Goal: Task Accomplishment & Management: Use online tool/utility

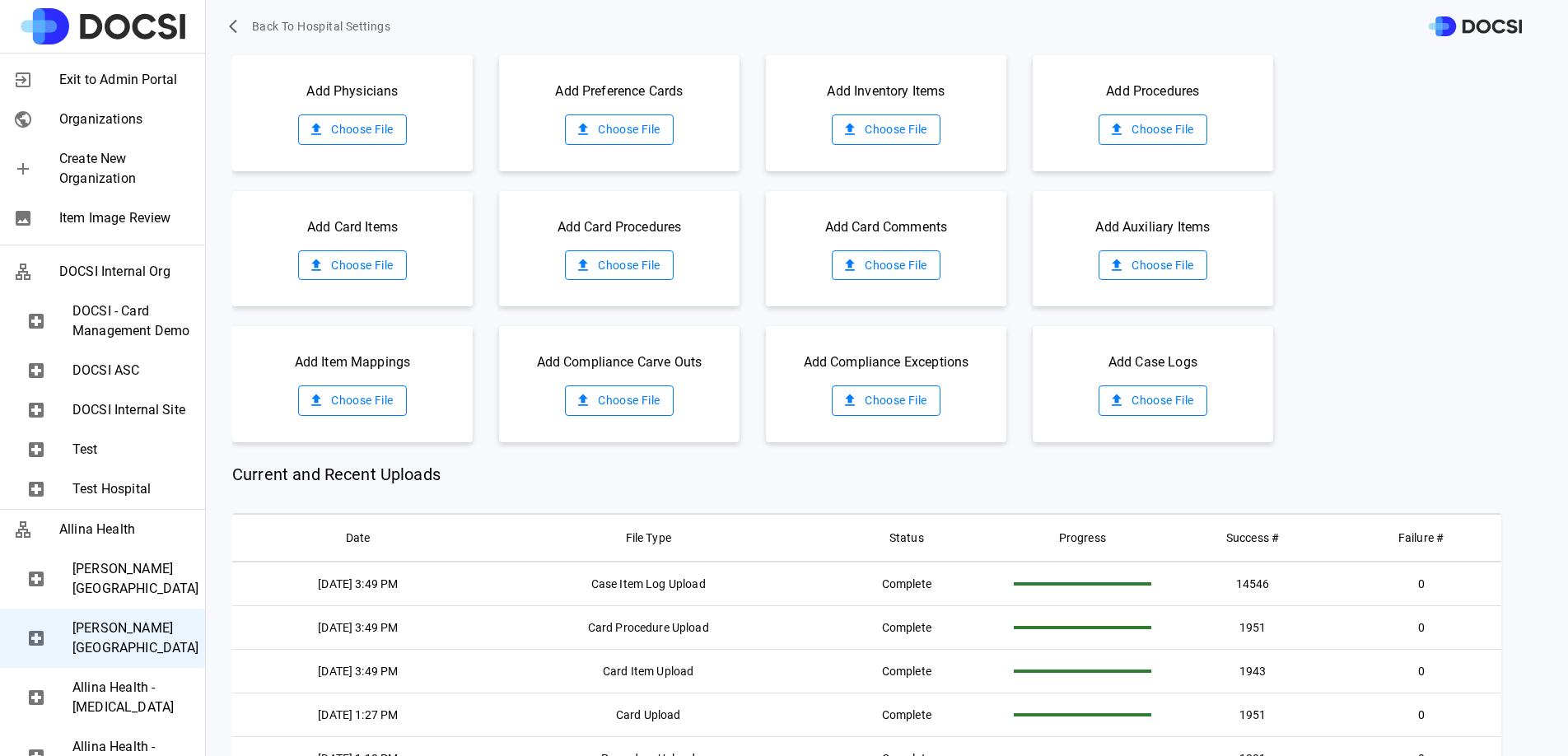
click at [809, 520] on th "File Type" at bounding box center [648, 537] width 329 height 48
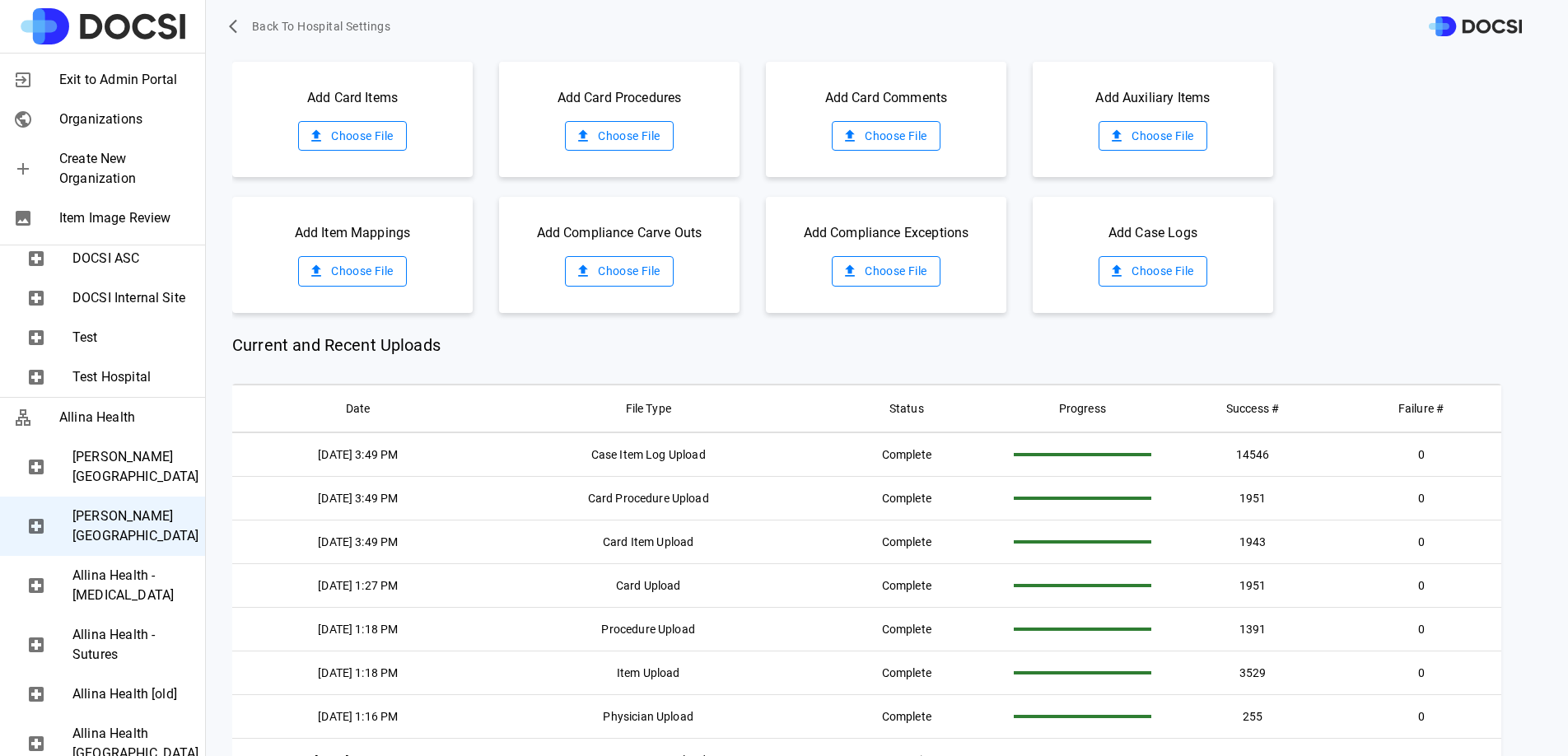
scroll to position [239, 0]
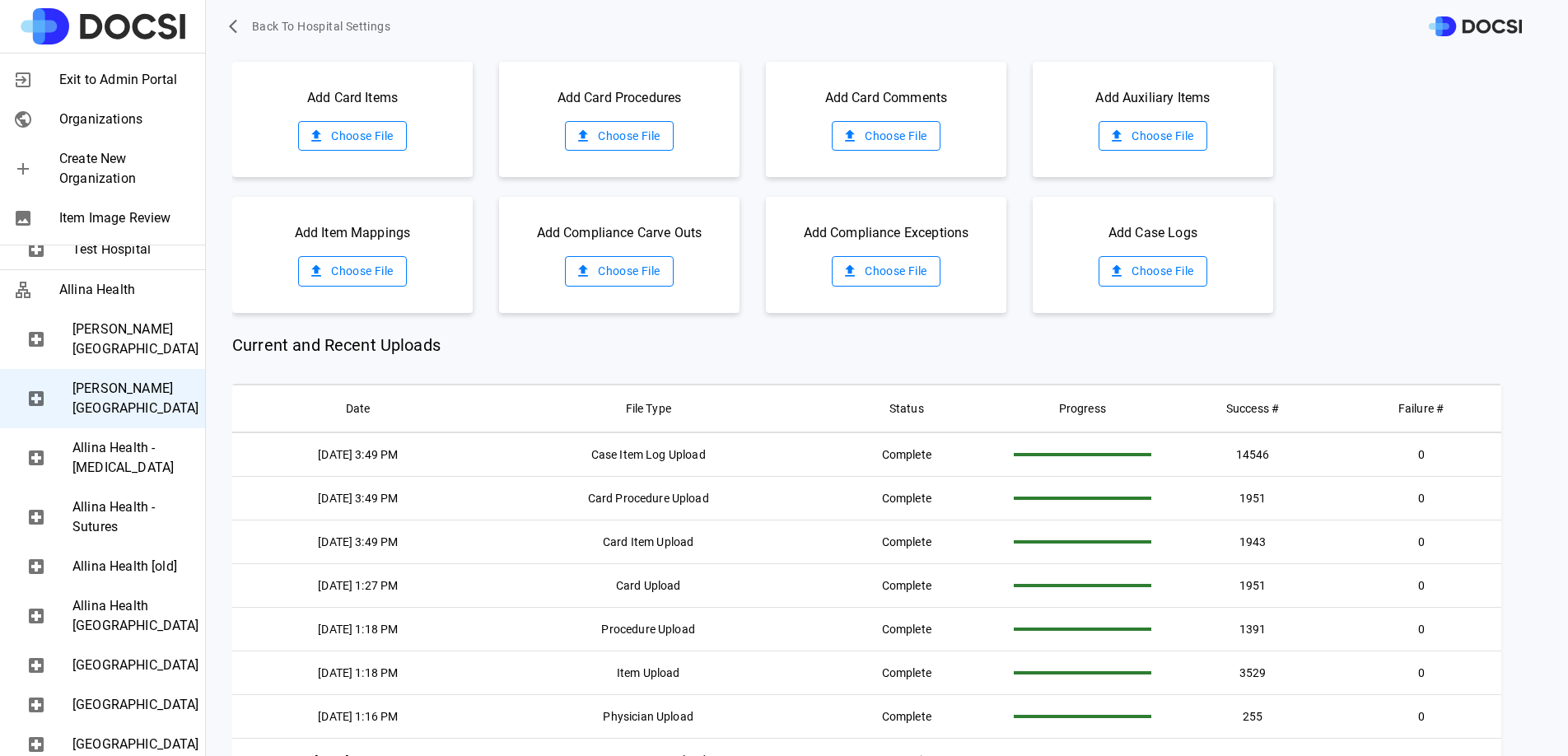
click at [109, 359] on span "[PERSON_NAME][GEOGRAPHIC_DATA]" at bounding box center [132, 340] width 119 height 40
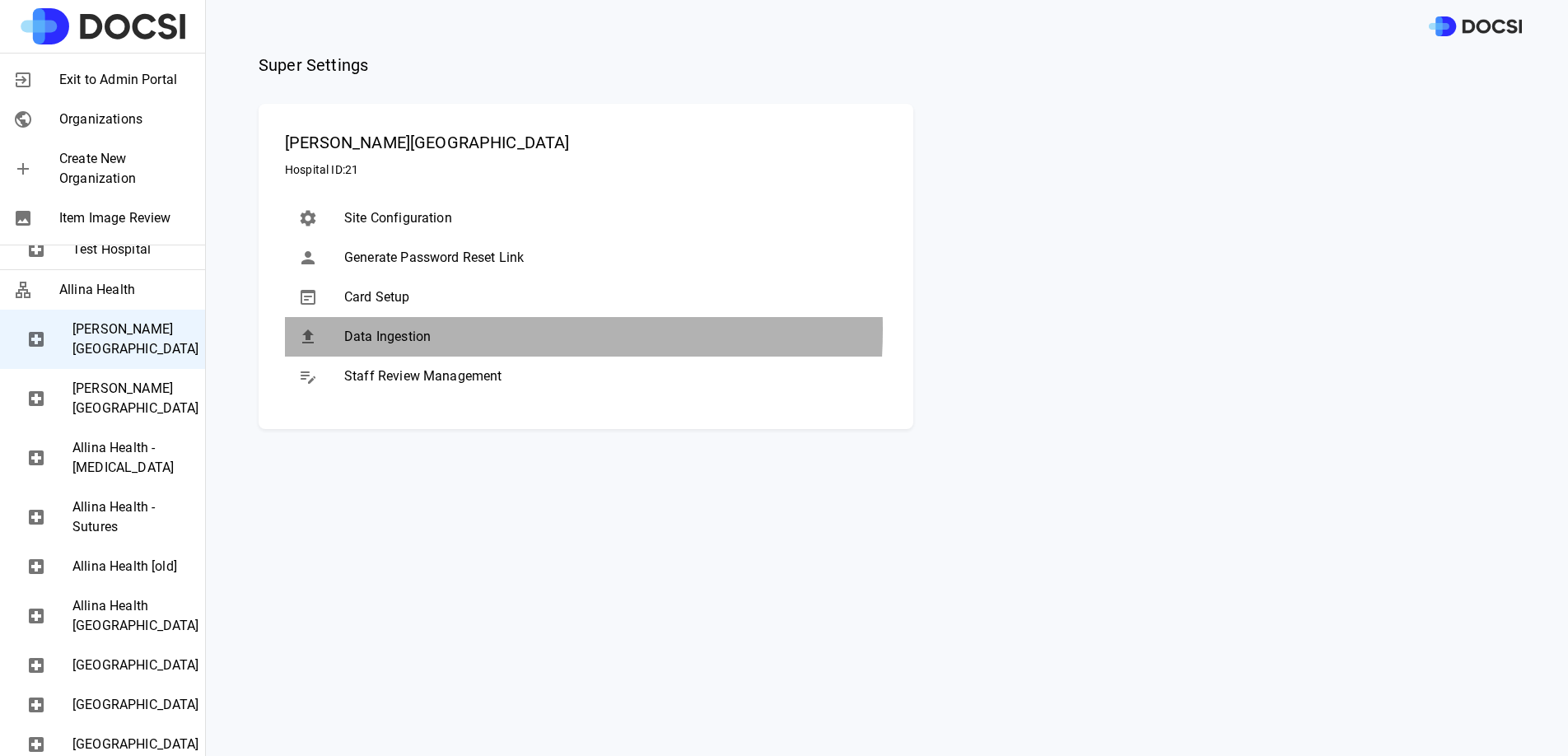
click at [397, 330] on span "Data Ingestion" at bounding box center [608, 337] width 530 height 20
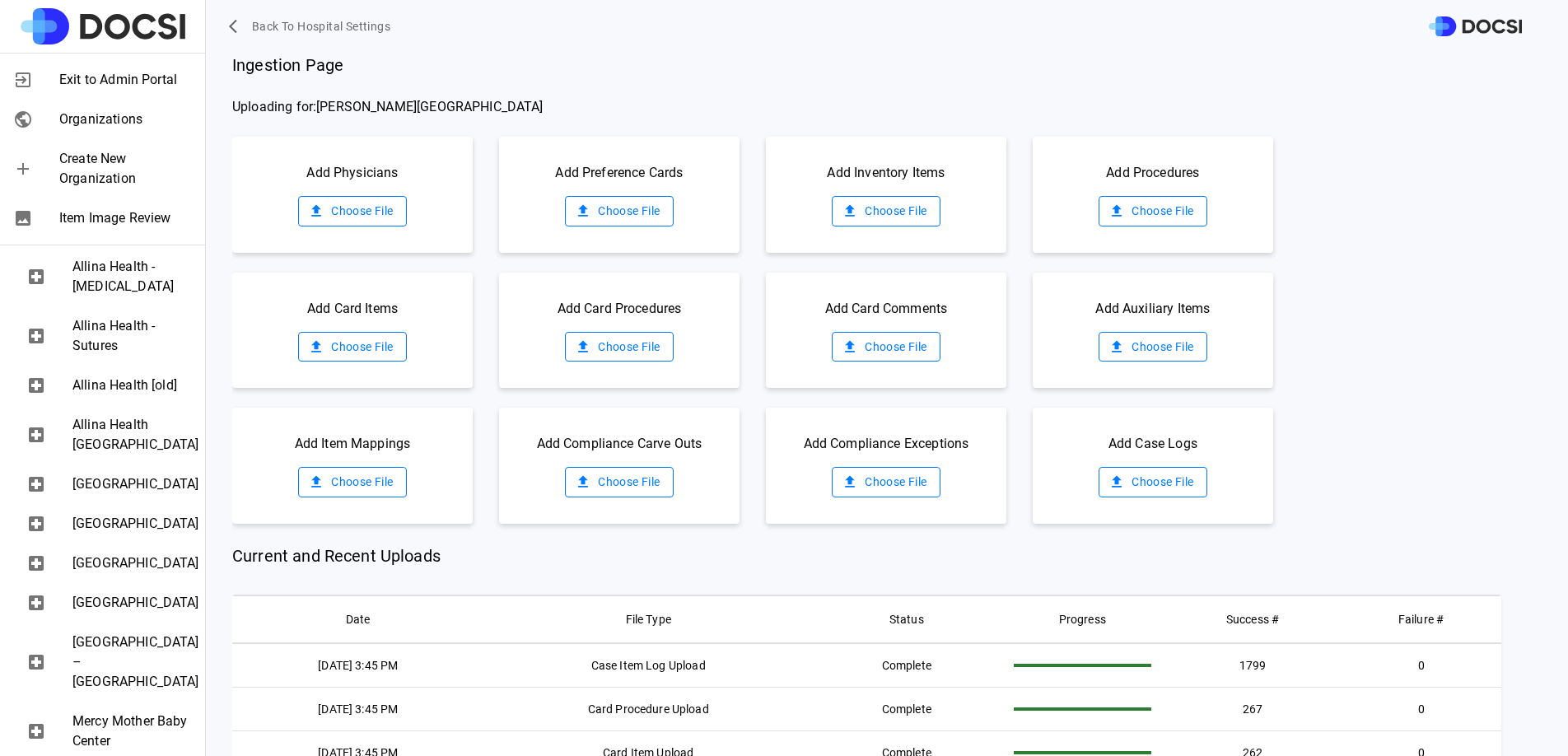
scroll to position [477, 0]
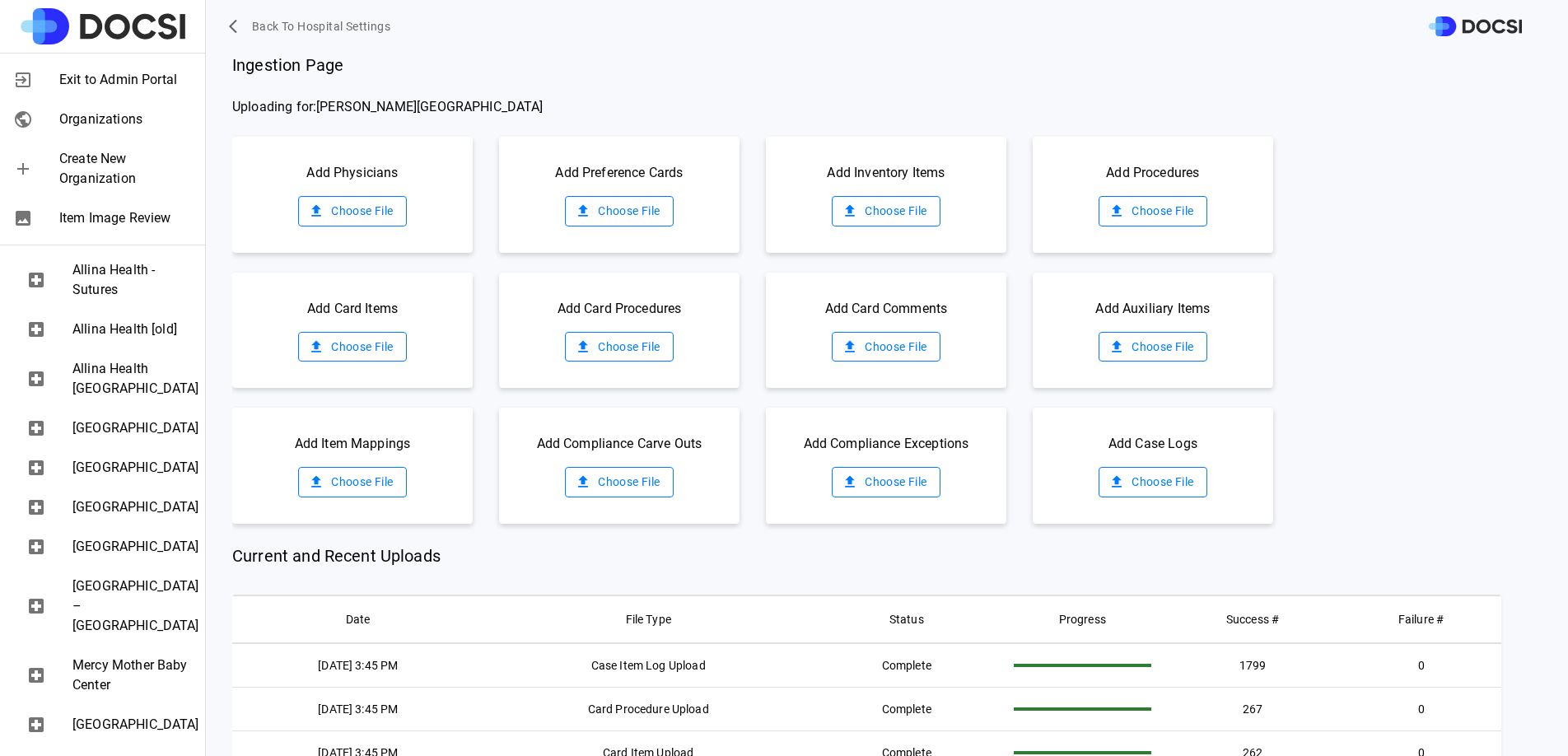
click at [126, 557] on span "[GEOGRAPHIC_DATA]" at bounding box center [132, 547] width 119 height 20
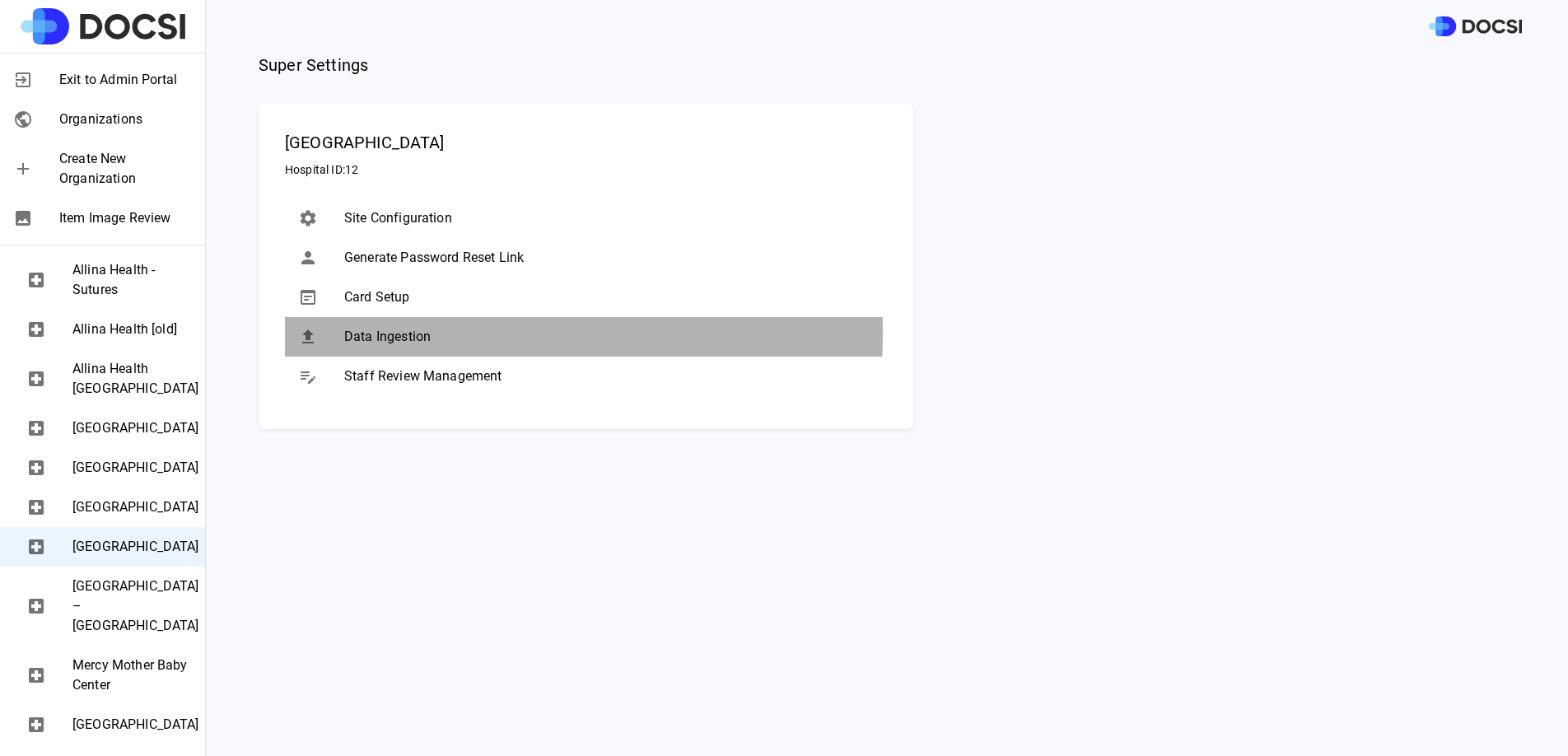
click at [397, 333] on span "Data Ingestion" at bounding box center [608, 337] width 530 height 20
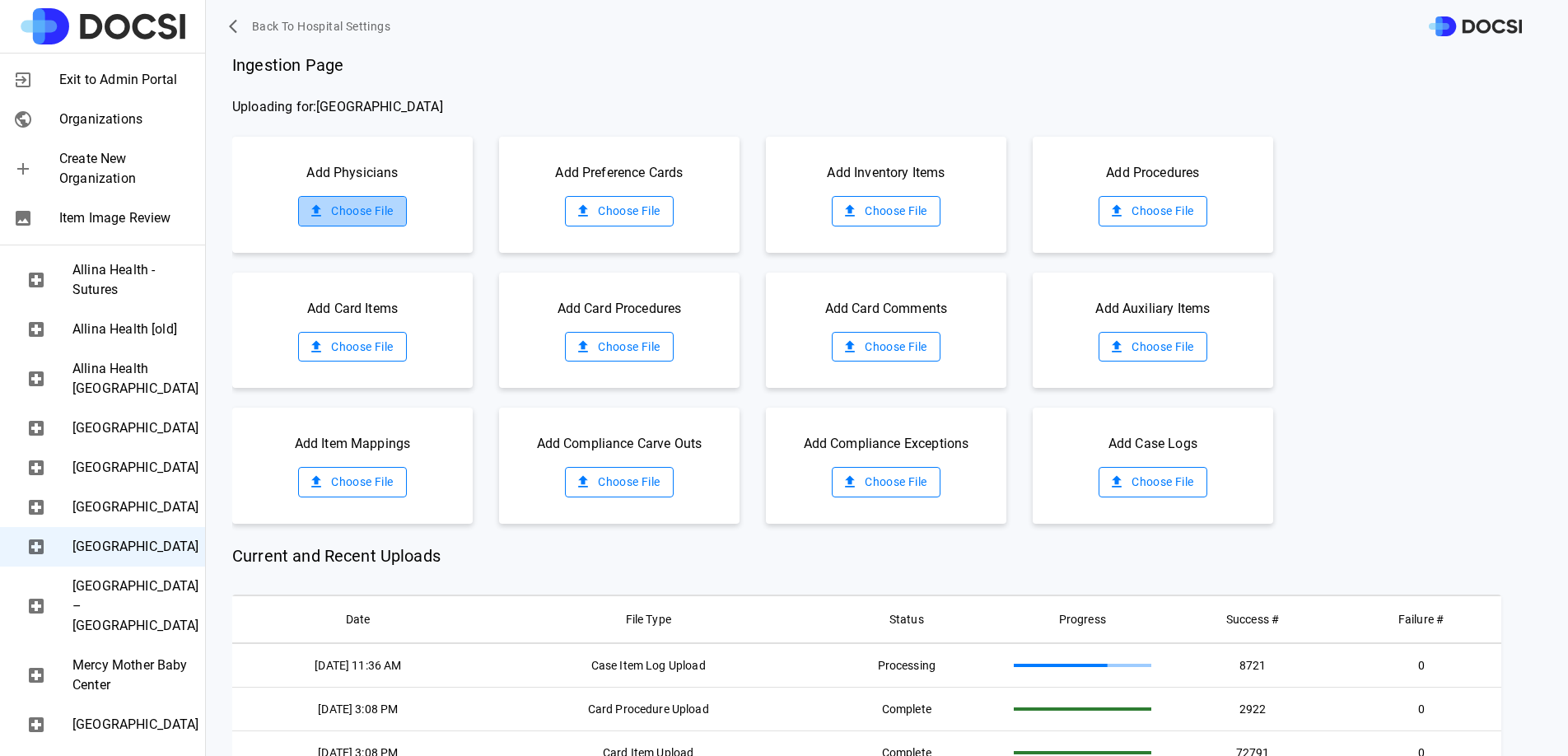
click at [364, 207] on label "Choose File" at bounding box center [351, 211] width 107 height 31
click at [0, 0] on input "Choose File" at bounding box center [0, 0] width 0 height 0
click at [345, 223] on label "Choose File" at bounding box center [351, 211] width 107 height 31
click at [0, 0] on input "Choose File" at bounding box center [0, 0] width 0 height 0
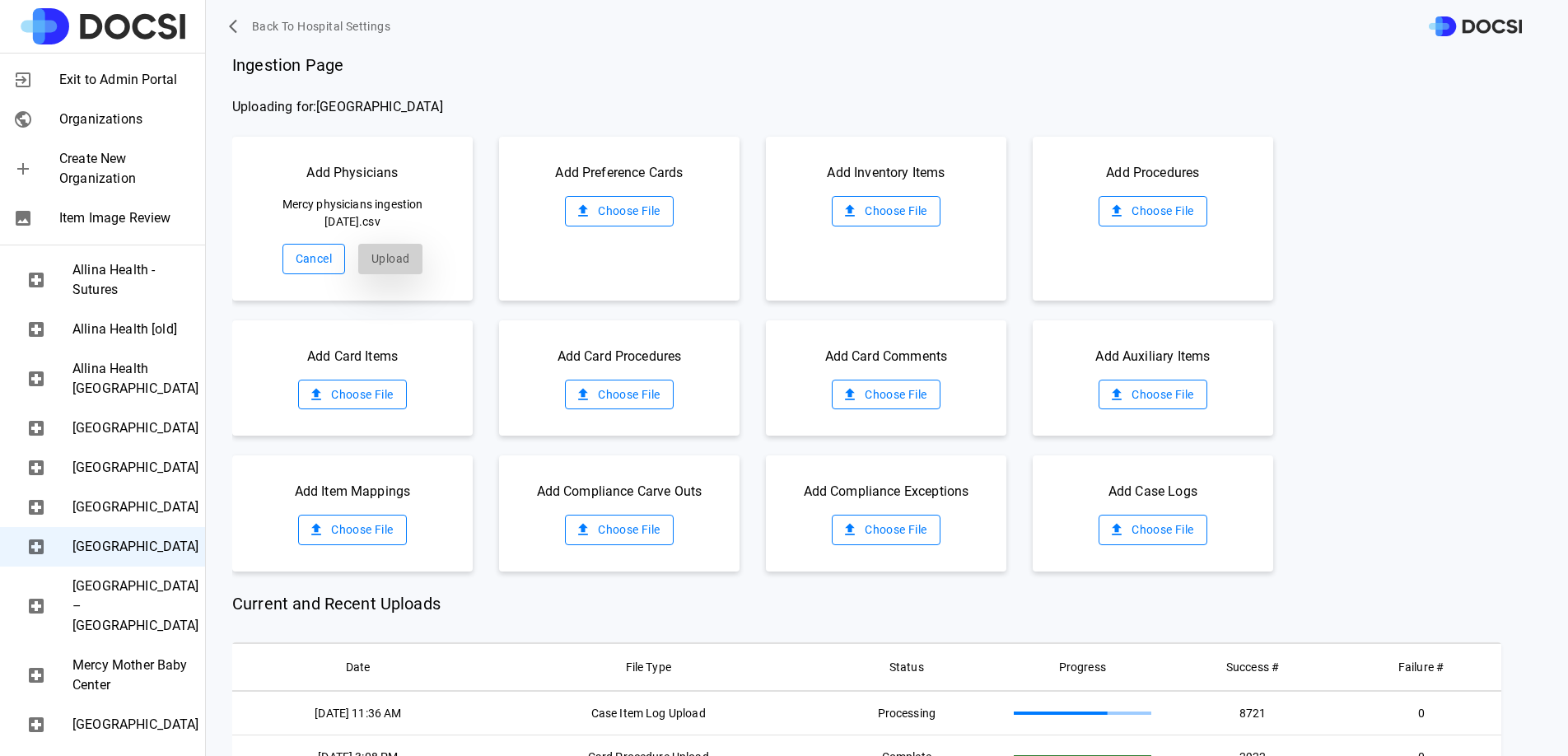
click at [378, 260] on button "Upload" at bounding box center [390, 259] width 64 height 31
click at [903, 202] on label "Choose File" at bounding box center [885, 211] width 107 height 31
click at [0, 0] on input "Choose File" at bounding box center [0, 0] width 0 height 0
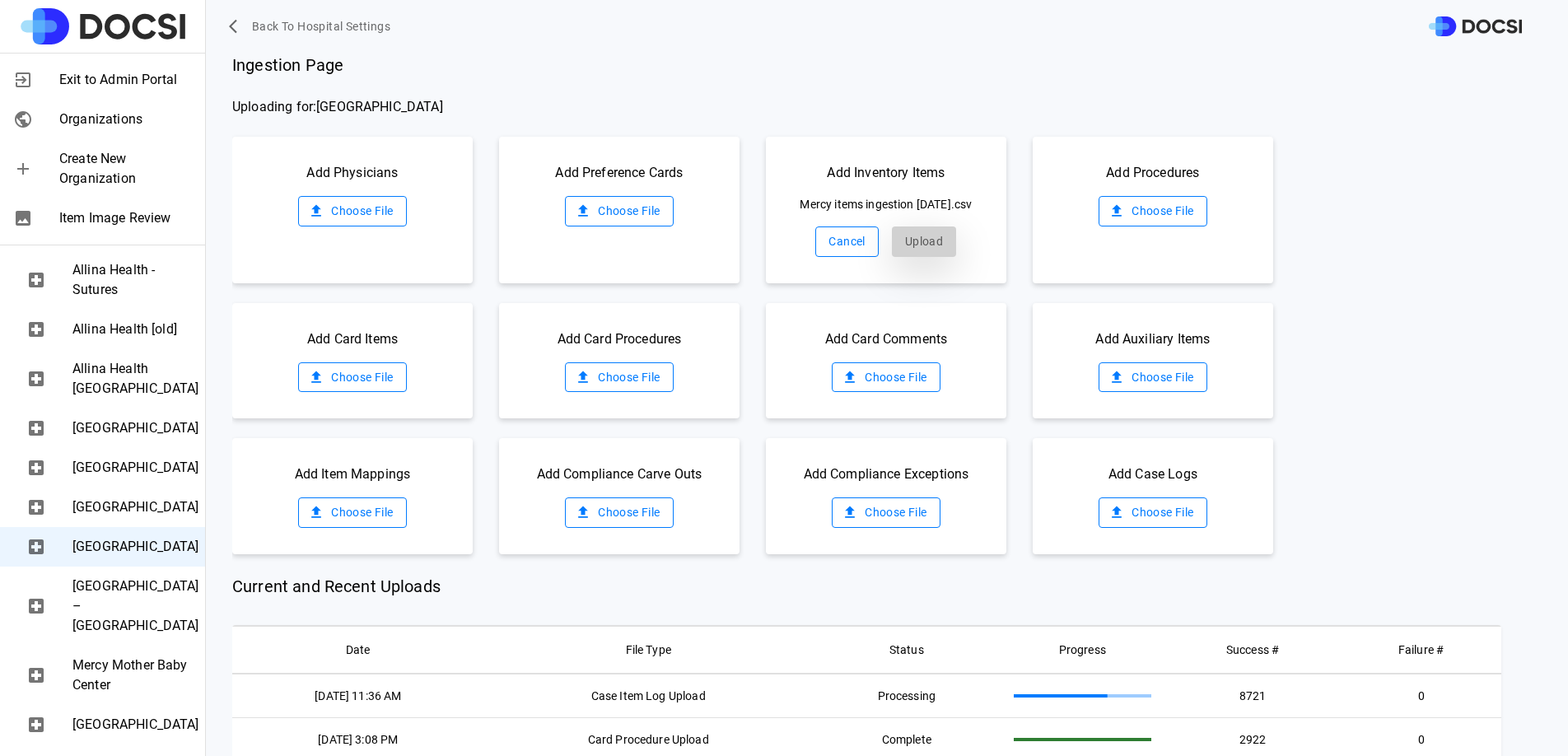
click at [892, 257] on button "Upload" at bounding box center [923, 242] width 64 height 31
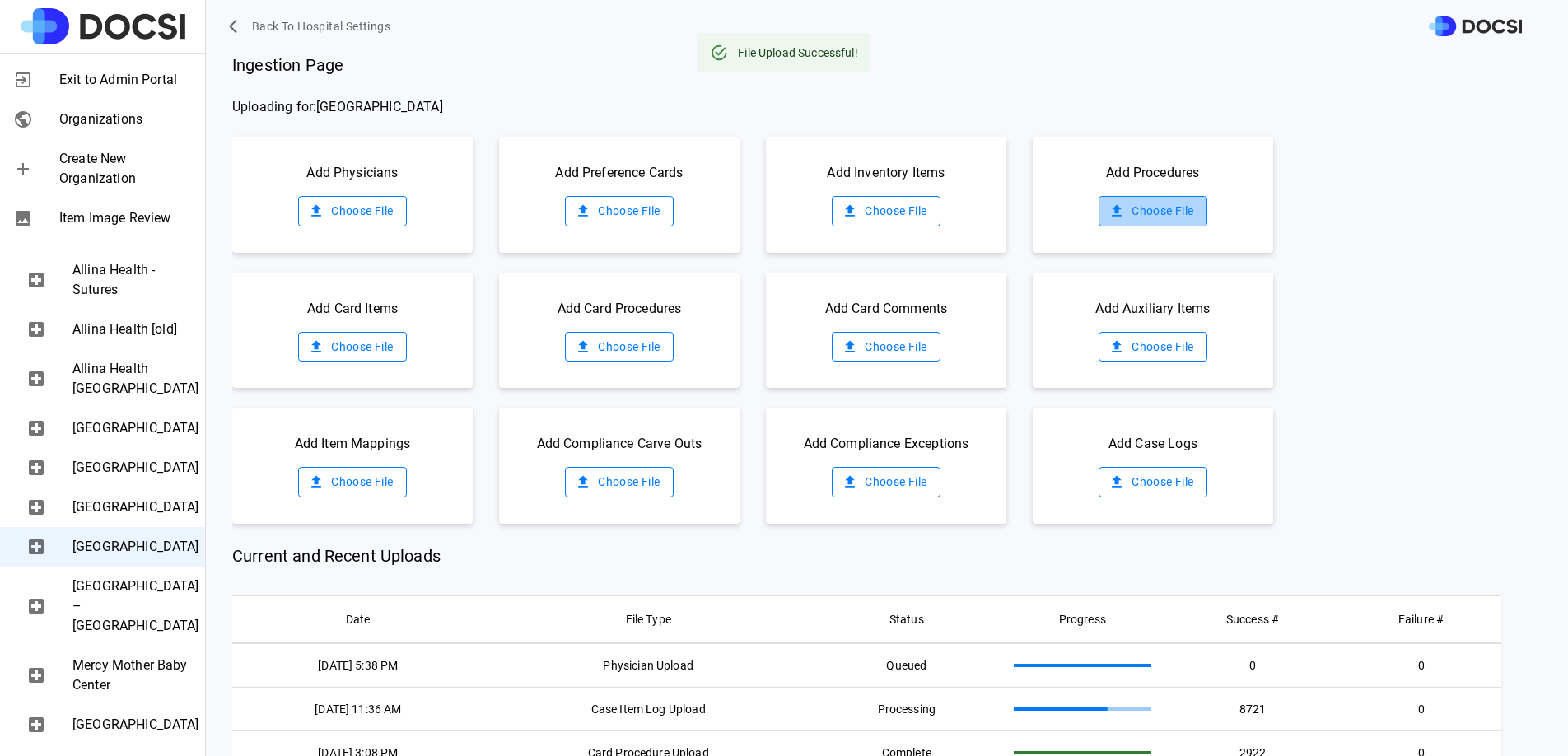
click at [1157, 208] on label "Choose File" at bounding box center [1152, 211] width 107 height 31
click at [0, 0] on input "Choose File" at bounding box center [0, 0] width 0 height 0
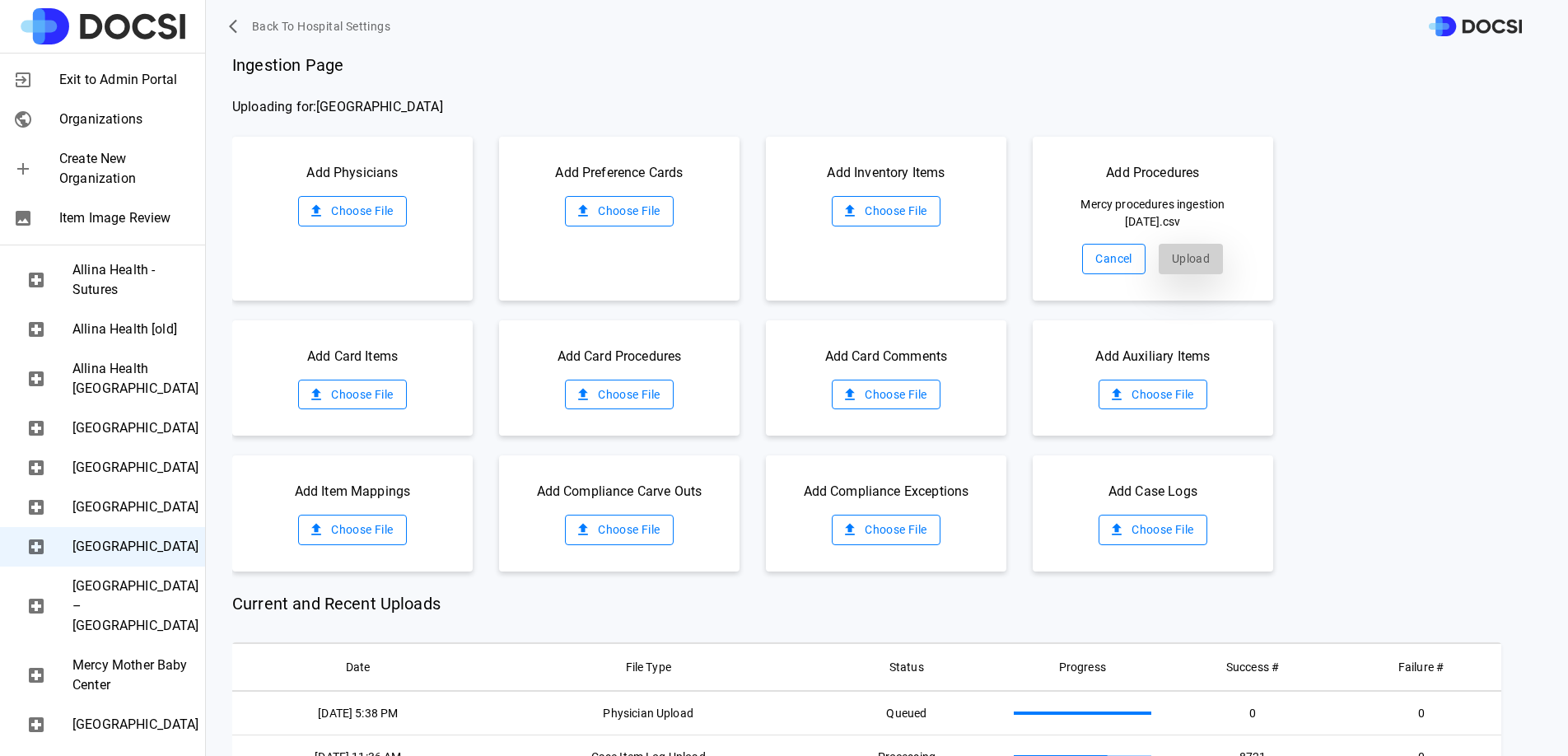
click at [1175, 264] on button "Upload" at bounding box center [1190, 259] width 64 height 31
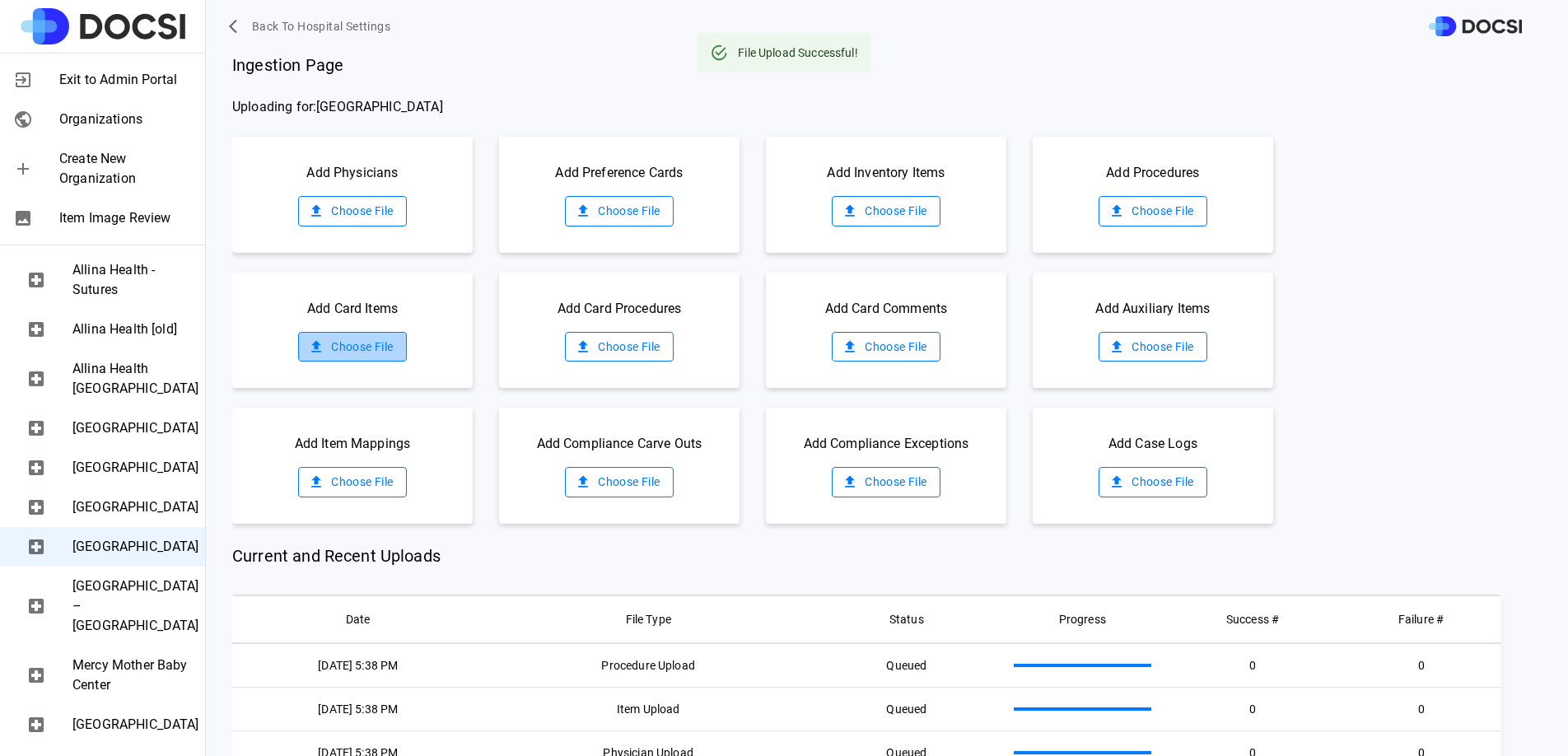
click at [348, 340] on label "Choose File" at bounding box center [351, 348] width 107 height 31
click at [0, 0] on input "Choose File" at bounding box center [0, 0] width 0 height 0
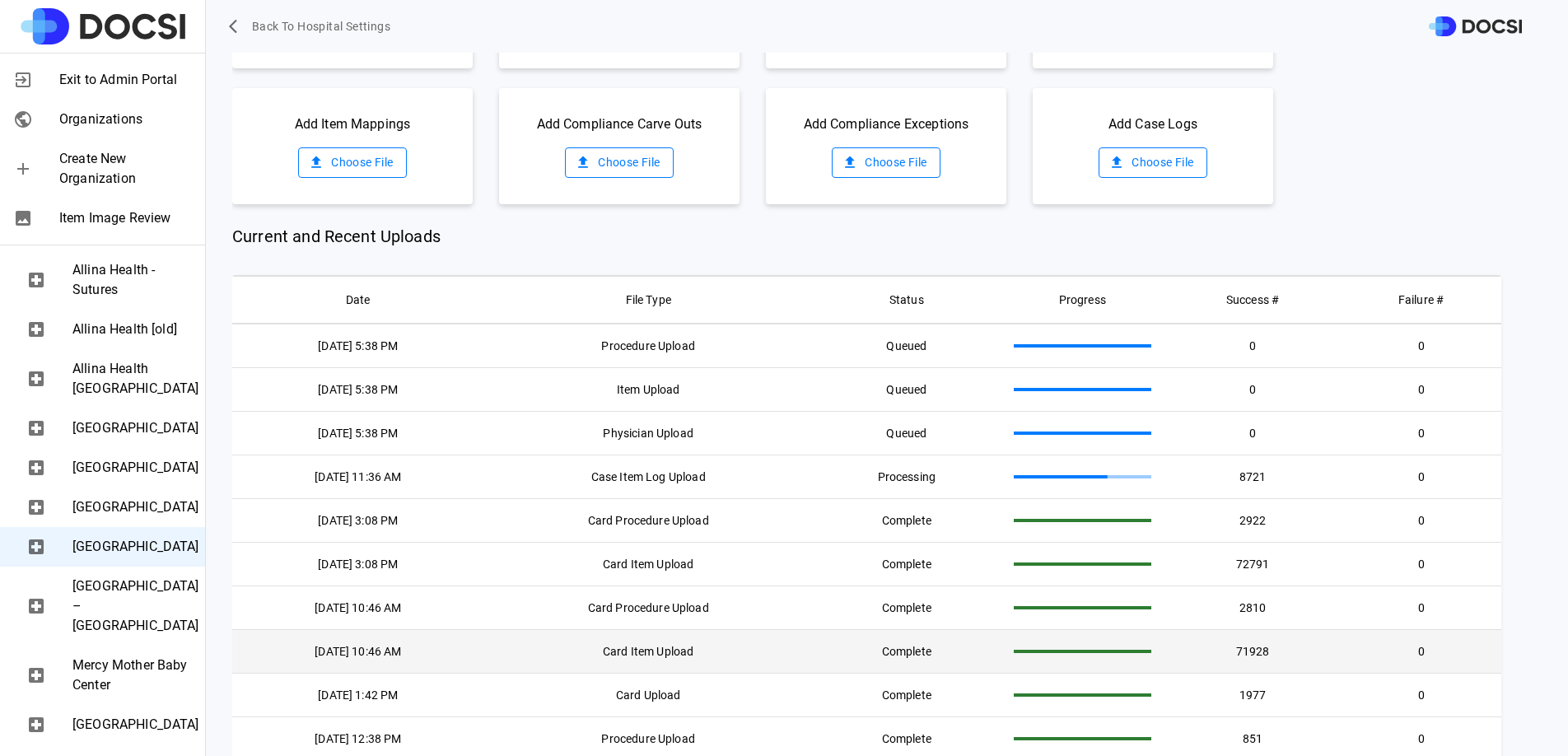
scroll to position [0, 0]
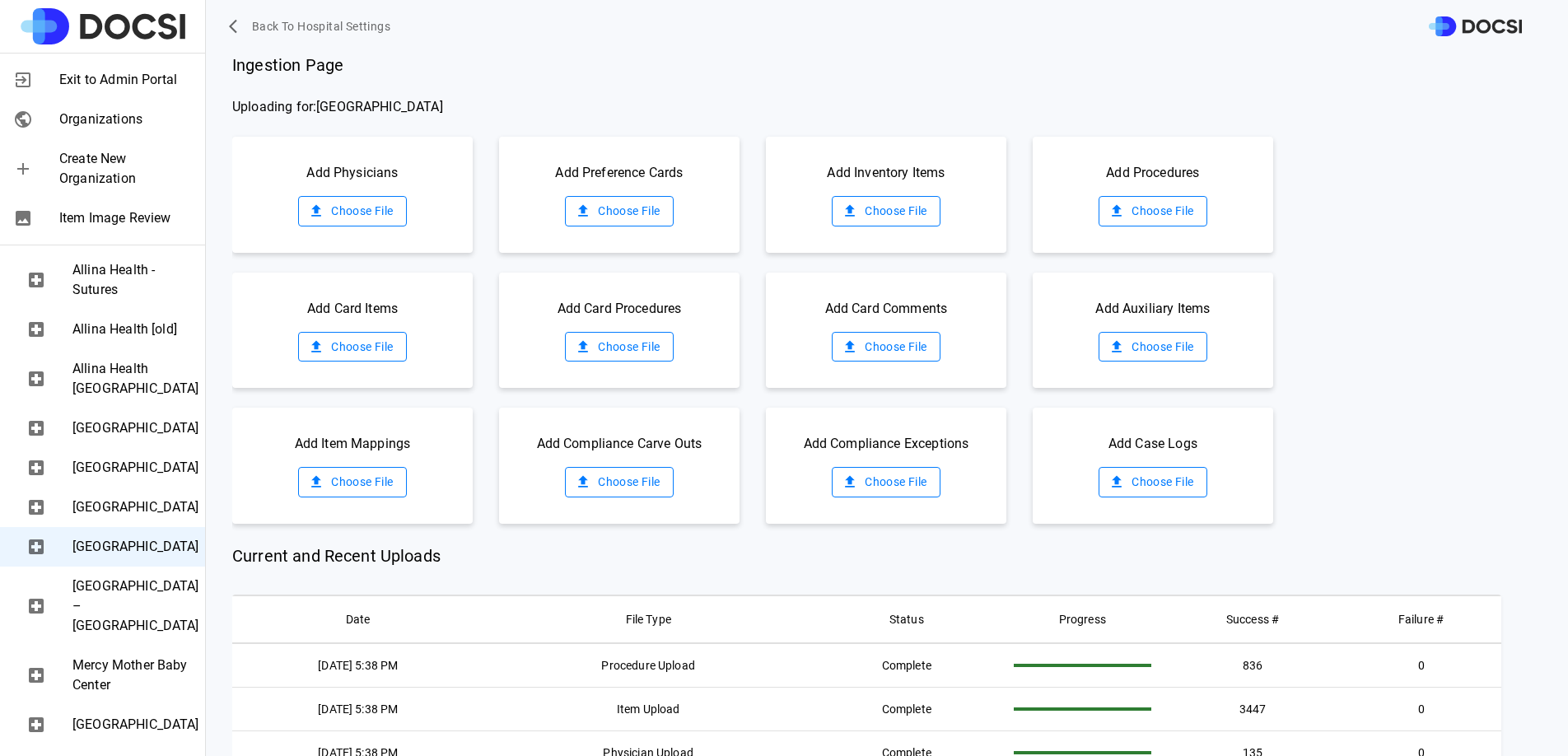
click at [874, 542] on div "Ingestion Page Uploading for: Mercy Hospital Add Physicians Choose File Add Pre…" at bounding box center [900, 430] width 1336 height 756
click at [546, 553] on span "Current and Recent Uploads" at bounding box center [867, 555] width 1269 height 24
click at [608, 204] on label "Choose File" at bounding box center [618, 211] width 107 height 31
click at [0, 0] on input "Choose File" at bounding box center [0, 0] width 0 height 0
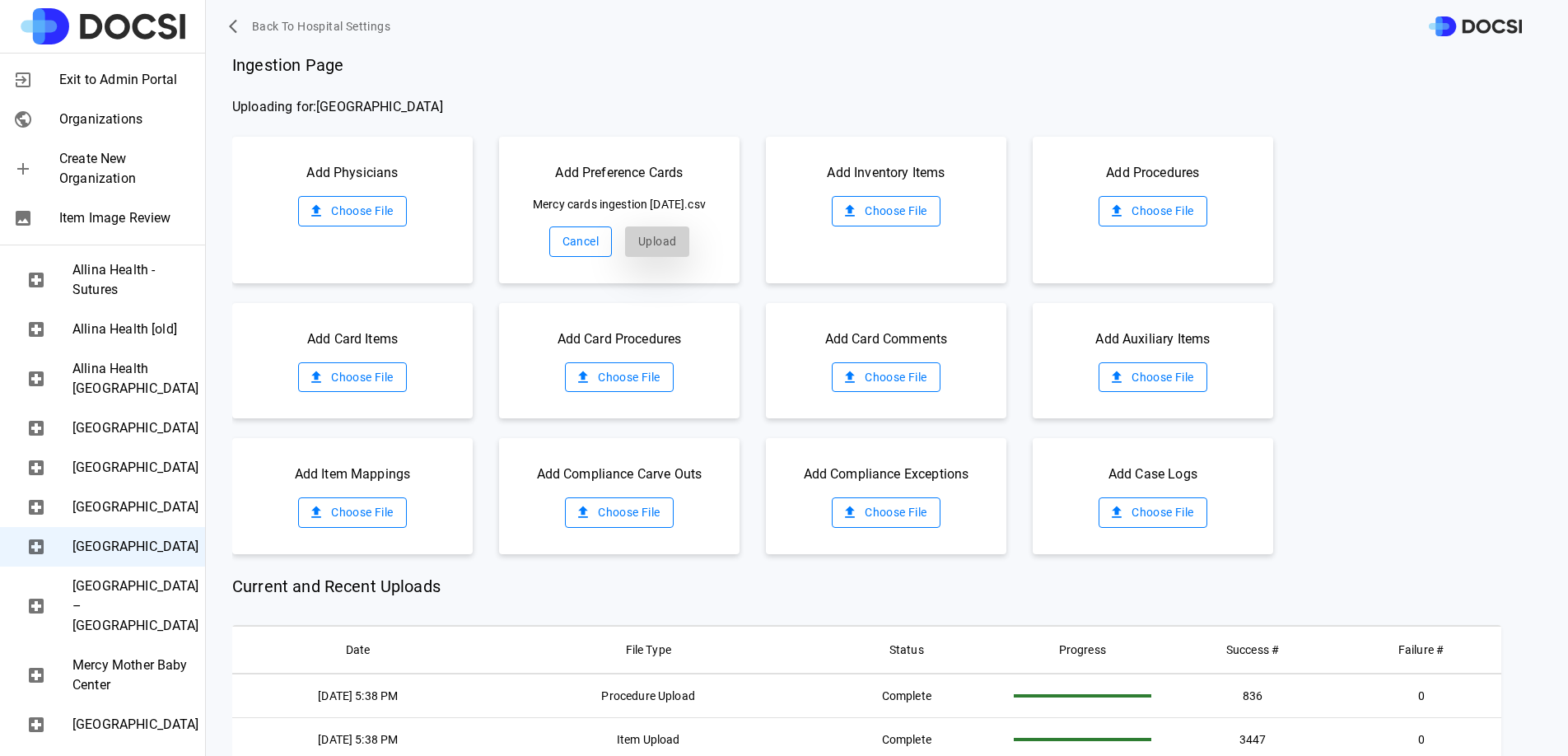
click at [633, 257] on button "Upload" at bounding box center [656, 242] width 64 height 31
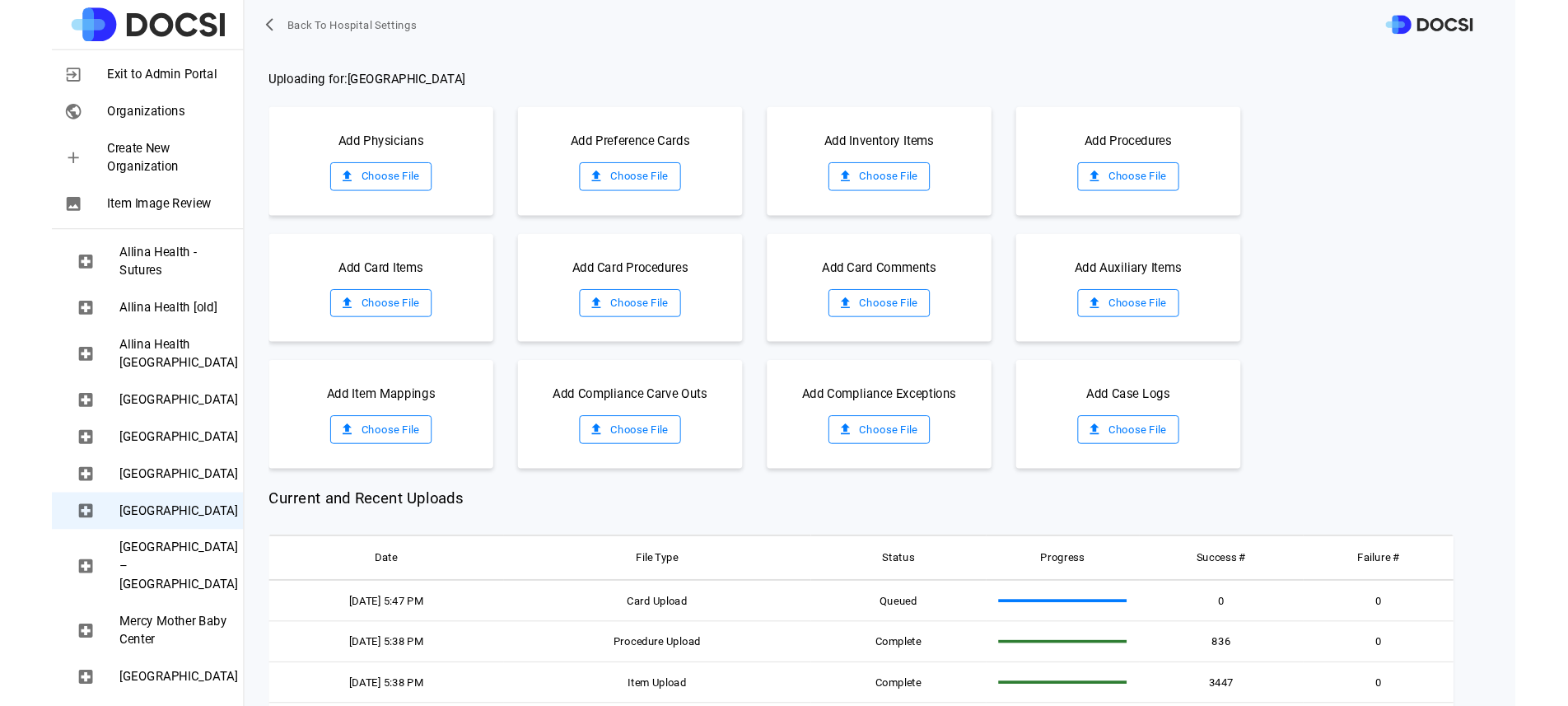
scroll to position [23, 0]
